Goal: Transaction & Acquisition: Book appointment/travel/reservation

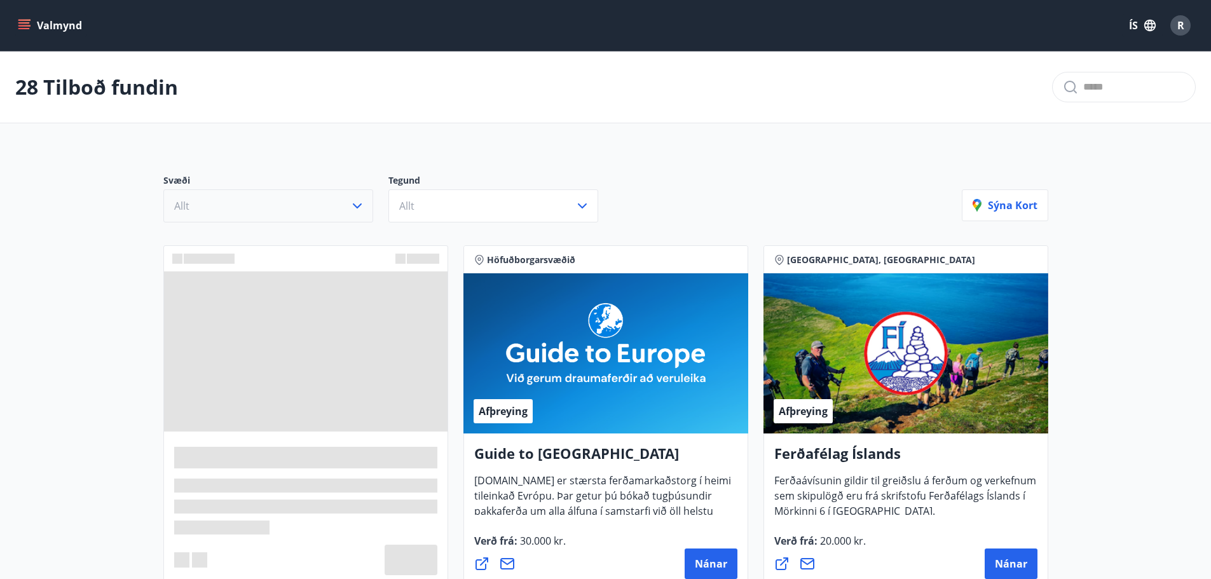
click at [269, 194] on button "Allt" at bounding box center [268, 205] width 210 height 33
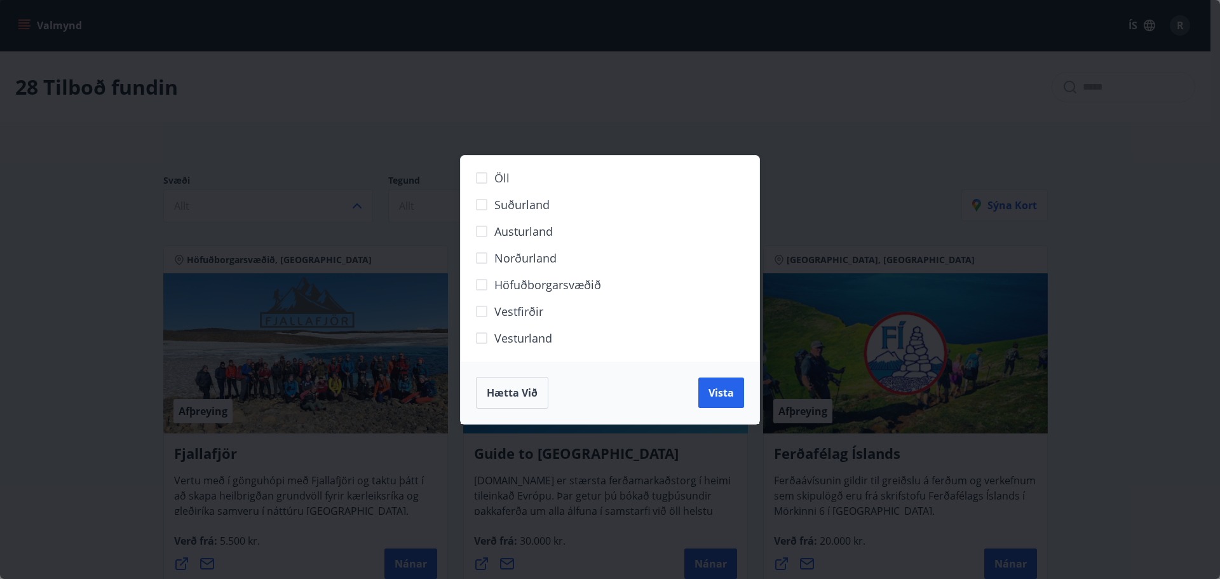
click at [510, 281] on span "Höfuðborgarsvæðið" at bounding box center [547, 284] width 107 height 17
click at [724, 390] on span "Vista" at bounding box center [721, 393] width 25 height 14
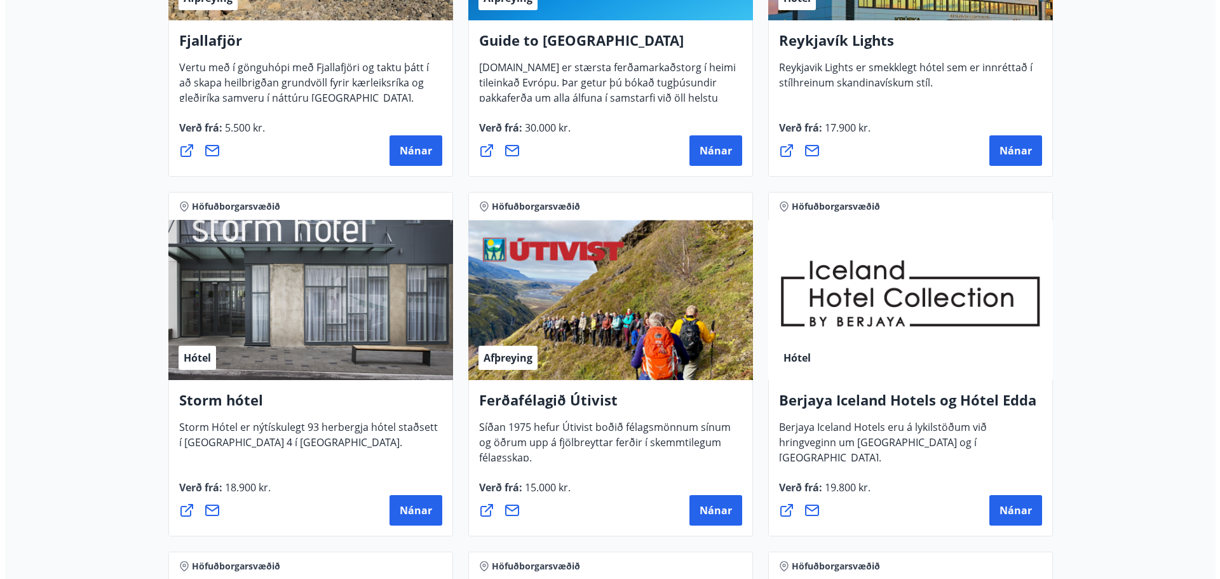
scroll to position [508, 0]
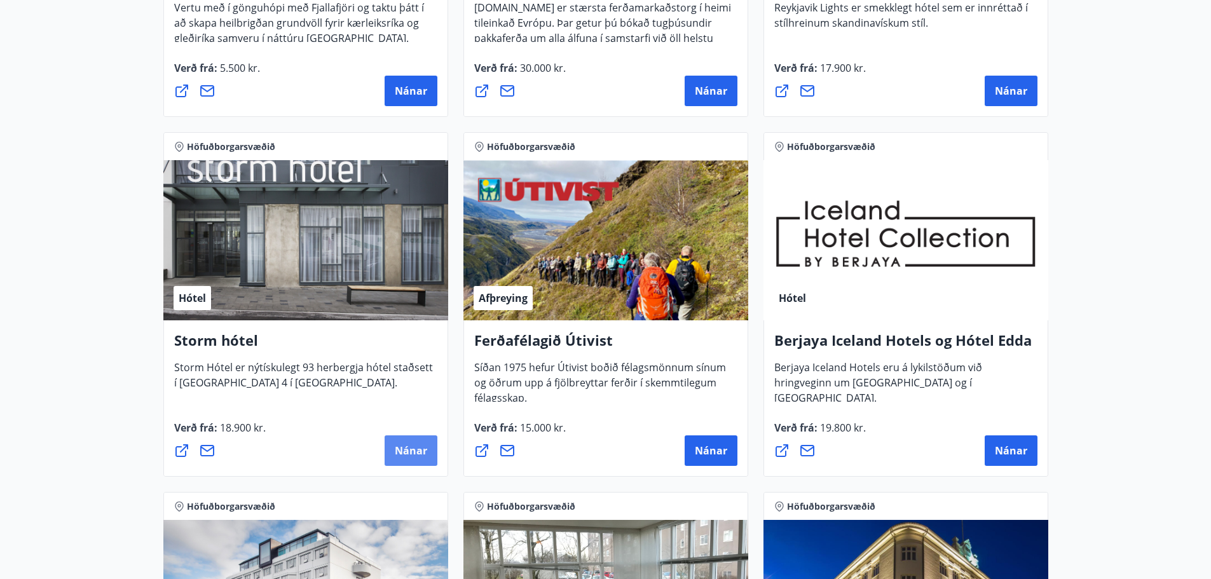
click at [411, 449] on span "Nánar" at bounding box center [411, 451] width 32 height 14
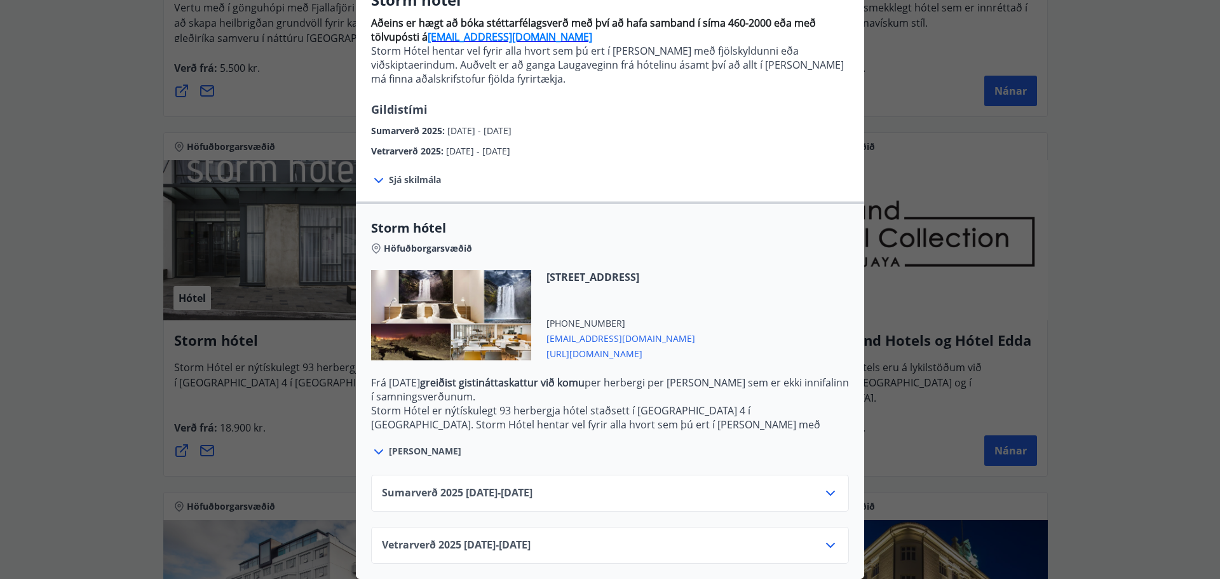
scroll to position [132, 0]
click at [399, 445] on span "[PERSON_NAME]" at bounding box center [425, 451] width 72 height 13
click at [361, 442] on div "Storm hótel Höfuðborgarsvæðið [STREET_ADDRESS] [PHONE_NUMBER] [EMAIL_ADDRESS][D…" at bounding box center [610, 339] width 508 height 240
click at [374, 449] on icon at bounding box center [378, 451] width 9 height 5
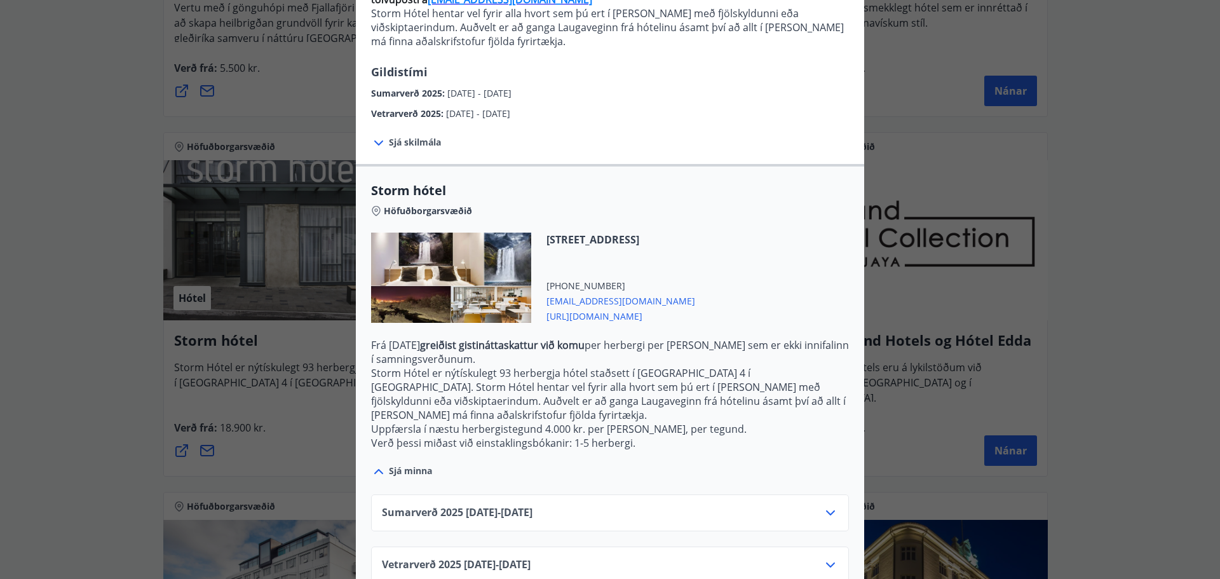
scroll to position [175, 0]
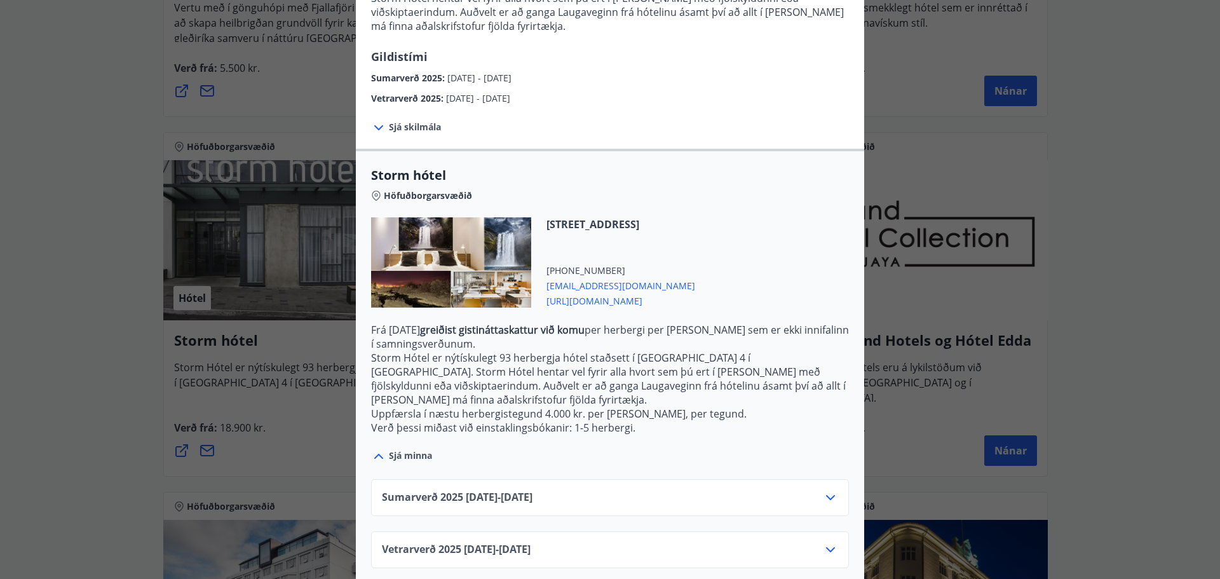
click at [817, 490] on div "Sumarverð [PHONE_NUMBER][DATE] - [DATE]" at bounding box center [610, 502] width 456 height 25
click at [831, 490] on icon at bounding box center [830, 497] width 15 height 15
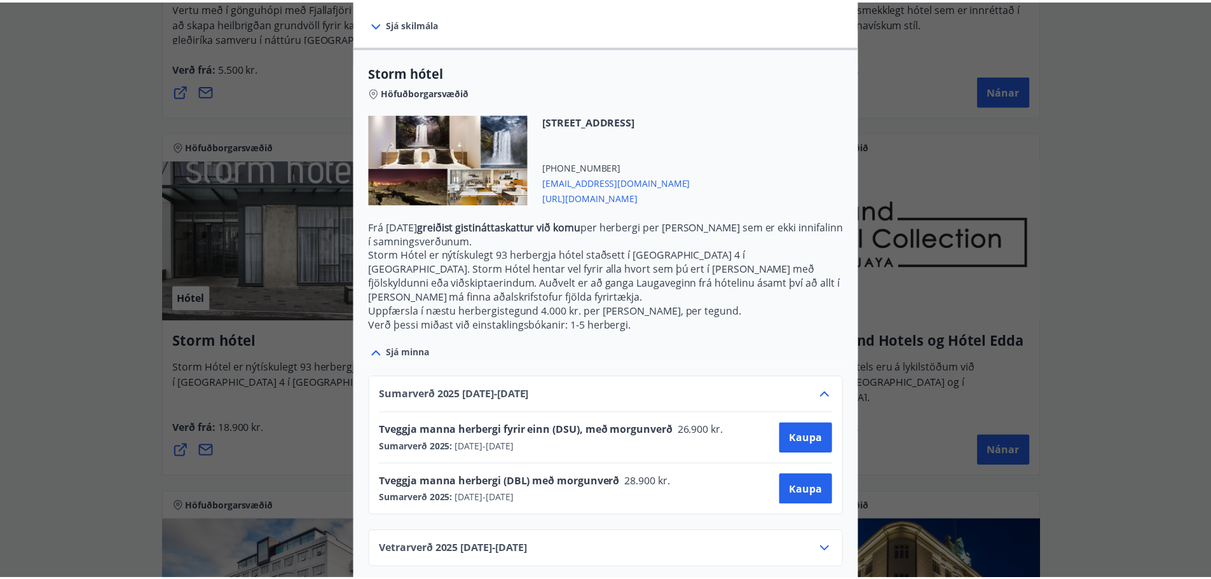
scroll to position [0, 0]
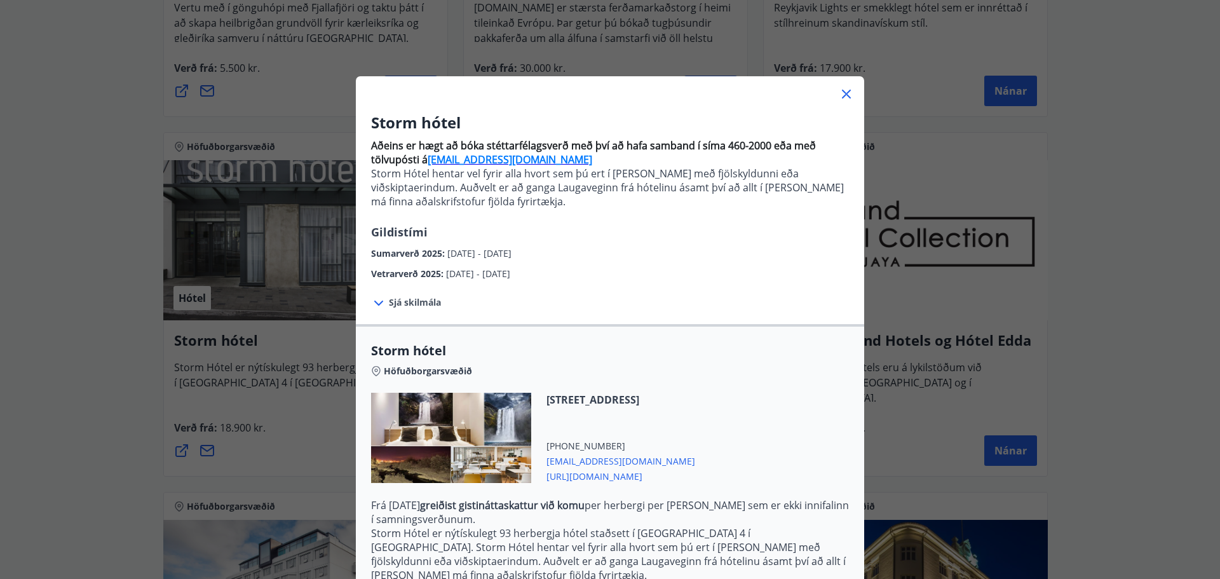
click at [59, 364] on div "Storm hótel Aðeins er hægt að bóka stéttarfélagsverð með því að hafa samband í …" at bounding box center [610, 289] width 1220 height 579
click at [57, 365] on div "Storm hótel Aðeins er hægt að bóka stéttarfélagsverð með því að hafa samband í …" at bounding box center [610, 289] width 1220 height 579
